Goal: Information Seeking & Learning: Learn about a topic

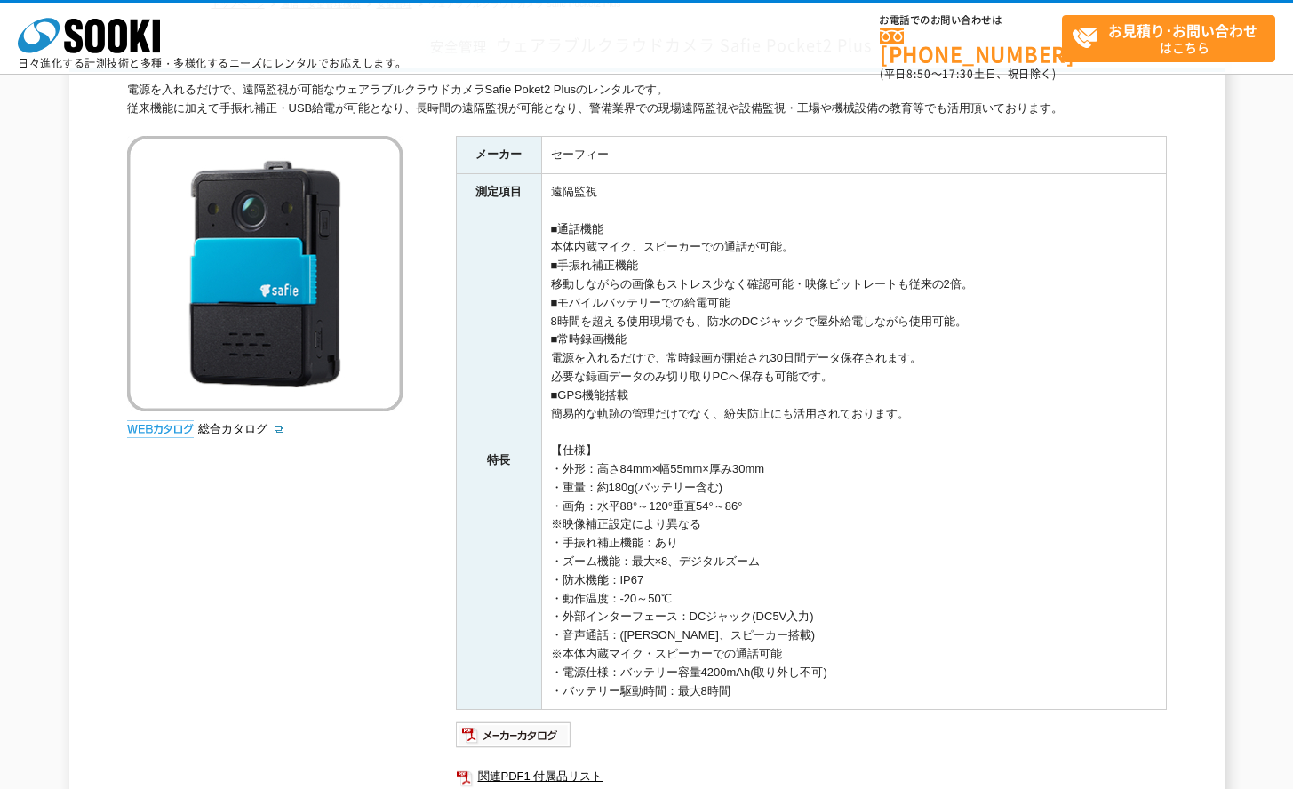
scroll to position [89, 0]
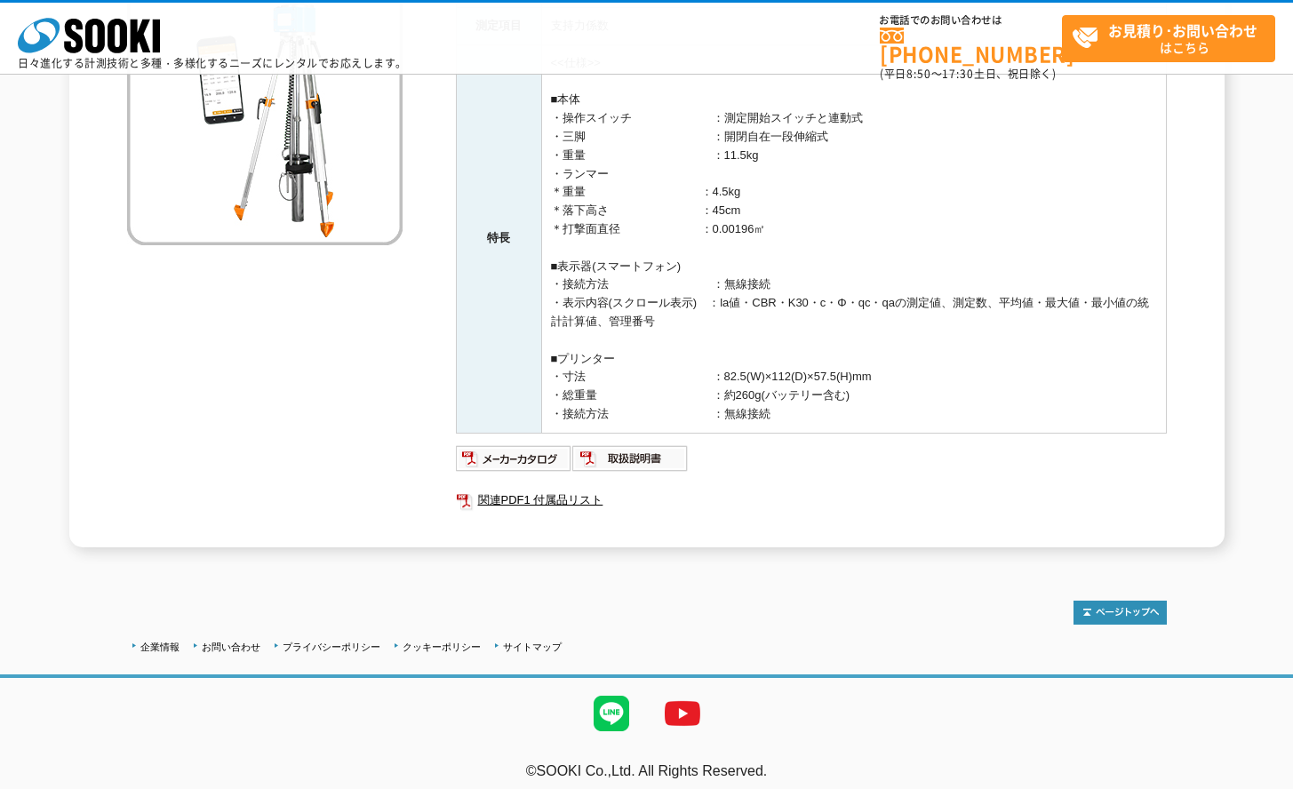
scroll to position [289, 0]
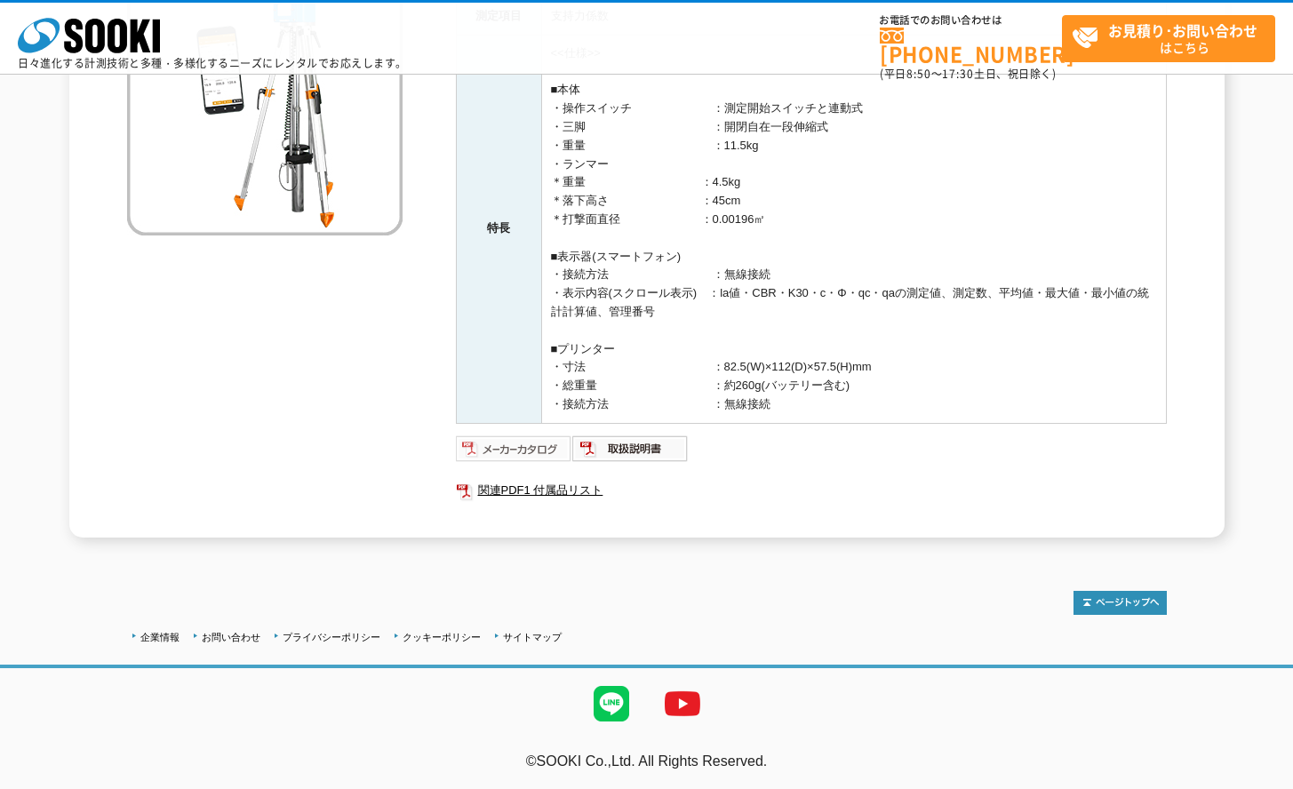
click at [521, 440] on img at bounding box center [514, 449] width 116 height 28
